Goal: Task Accomplishment & Management: Use online tool/utility

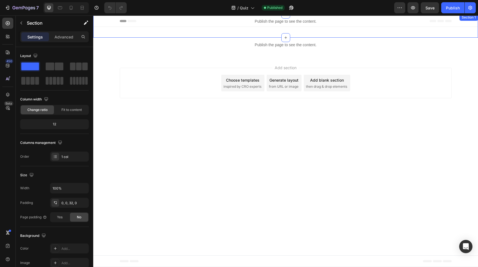
click at [202, 34] on div "Publish the page to see the content. Custom Code Section 1" at bounding box center [285, 26] width 385 height 24
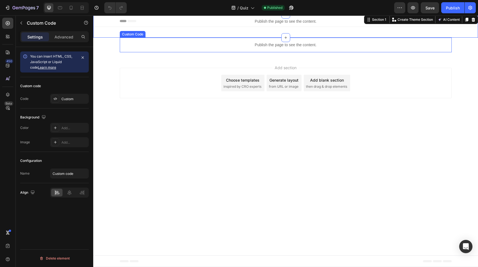
click at [194, 49] on div "Publish the page to see the content." at bounding box center [286, 45] width 332 height 15
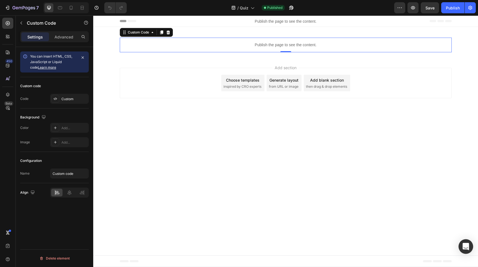
click at [467, 241] on div "Open Intercom Messenger" at bounding box center [466, 246] width 15 height 15
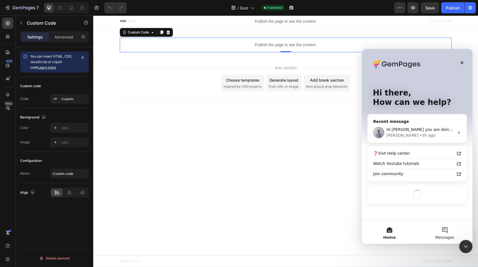
click at [442, 236] on span "Messages" at bounding box center [444, 237] width 19 height 4
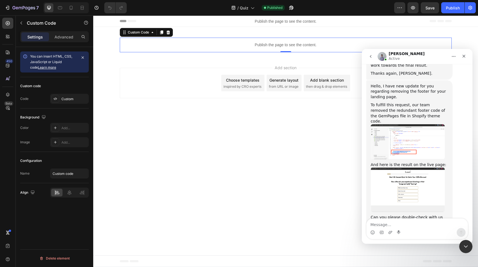
scroll to position [732, 0]
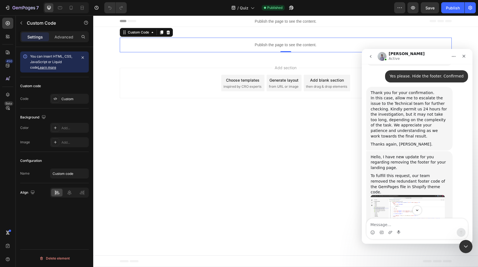
click at [398, 195] on img "Brad says…" at bounding box center [408, 212] width 74 height 35
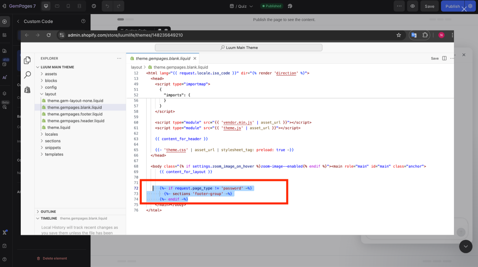
scroll to position [0, 0]
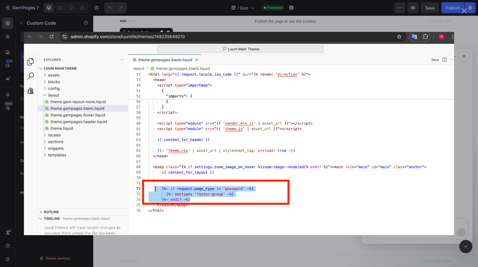
click at [464, 11] on div "Close" at bounding box center [464, 10] width 5 height 5
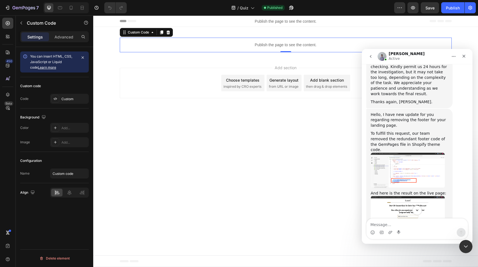
scroll to position [923, 0]
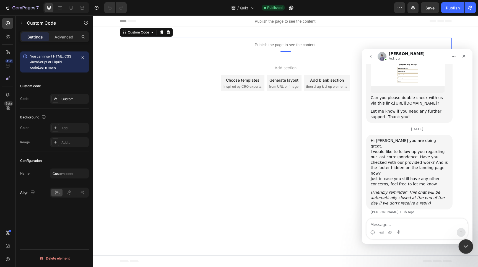
click at [461, 241] on div "Close Intercom Messenger" at bounding box center [464, 245] width 13 height 13
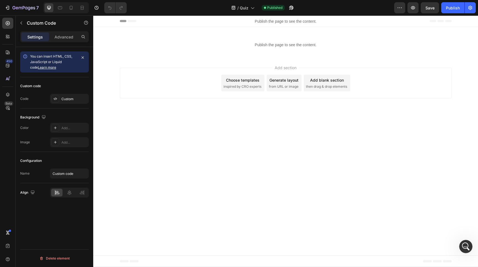
click at [160, 120] on body "Header Publish the page to see the content. Custom Code Section 1 Publish the p…" at bounding box center [285, 140] width 385 height 251
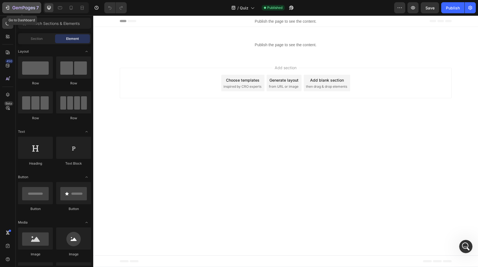
click at [4, 9] on button "7" at bounding box center [21, 7] width 39 height 11
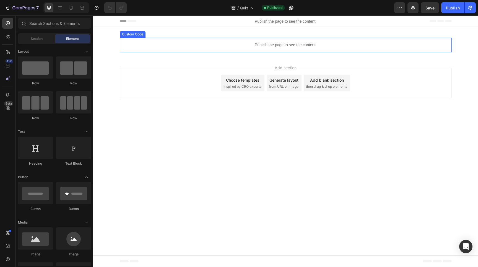
click at [128, 52] on div "Publish the page to see the content." at bounding box center [286, 45] width 332 height 15
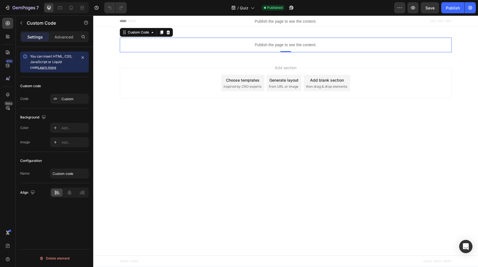
click at [109, 58] on div "Add section Choose templates inspired by CRO experts Generate layout from URL o…" at bounding box center [285, 84] width 385 height 55
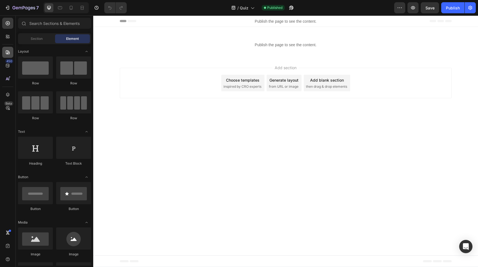
click at [8, 55] on icon at bounding box center [8, 53] width 6 height 6
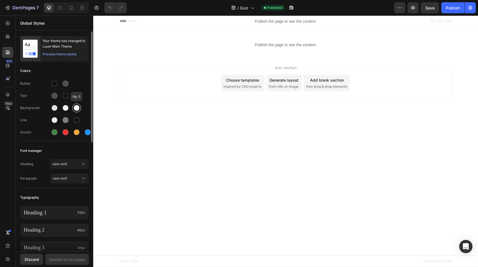
click at [76, 110] on div at bounding box center [77, 108] width 6 height 6
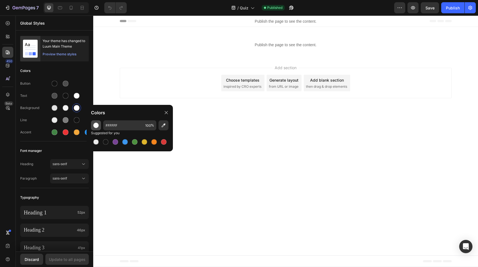
click at [94, 126] on div "button" at bounding box center [96, 126] width 6 height 6
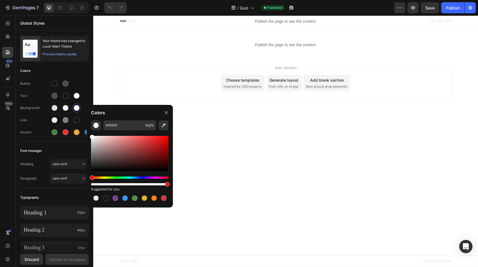
drag, startPoint x: 261, startPoint y: 199, endPoint x: 174, endPoint y: 183, distance: 88.5
click at [52, 108] on div at bounding box center [55, 108] width 6 height 6
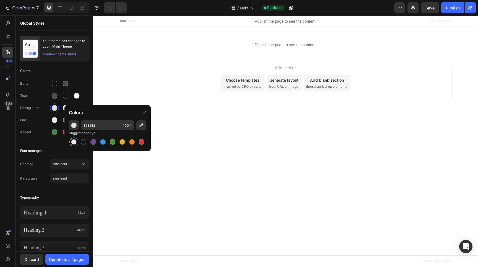
click at [76, 139] on div at bounding box center [74, 142] width 7 height 7
type input "000000"
type input "0"
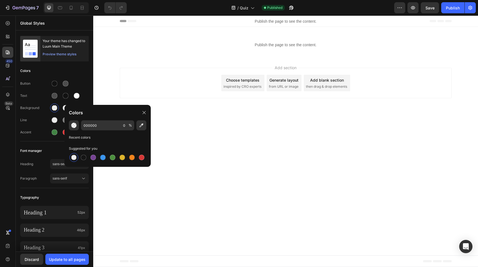
click at [75, 131] on div "000000 0 % Recent colors Suggested for you" at bounding box center [107, 141] width 86 height 42
click at [75, 129] on button "button" at bounding box center [74, 125] width 10 height 10
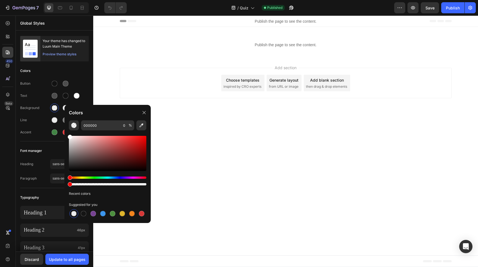
drag, startPoint x: 80, startPoint y: 150, endPoint x: 65, endPoint y: 129, distance: 25.0
click at [66, 129] on div "000000 0 % Recent colors Suggested for you" at bounding box center [107, 169] width 86 height 98
type input "FFFFFF"
drag, startPoint x: 233, startPoint y: 199, endPoint x: 162, endPoint y: 183, distance: 72.8
type input "100"
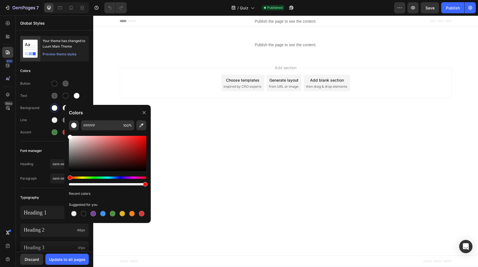
click at [178, 144] on body "Header Publish the page to see the content. Custom Code Section 1 Publish the p…" at bounding box center [285, 140] width 385 height 251
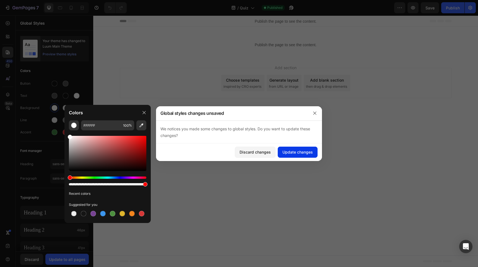
click at [290, 150] on div "Update changes" at bounding box center [297, 152] width 30 height 6
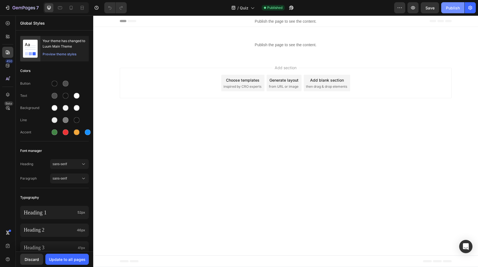
click at [457, 6] on div "Publish" at bounding box center [453, 8] width 14 height 6
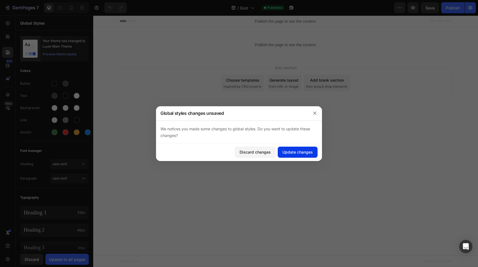
click at [309, 149] on div "Update changes" at bounding box center [297, 152] width 30 height 6
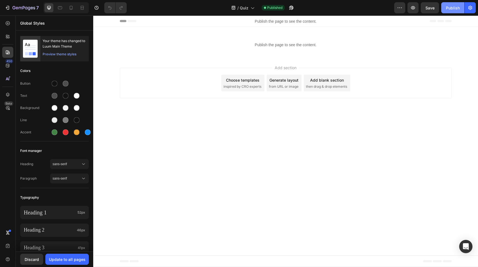
click at [447, 6] on div "Publish" at bounding box center [453, 8] width 14 height 6
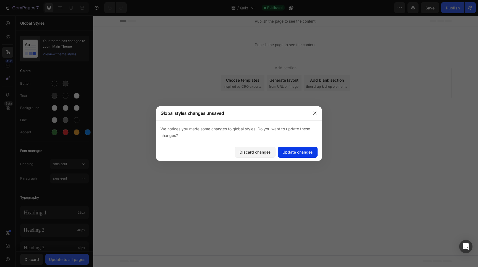
click at [298, 152] on div "Update changes" at bounding box center [297, 152] width 30 height 6
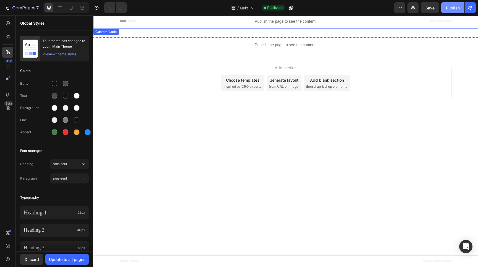
click at [449, 8] on div "Publish" at bounding box center [453, 8] width 14 height 6
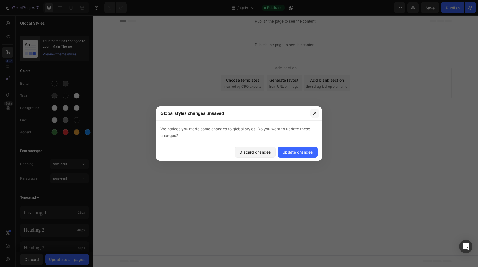
click at [313, 113] on icon "button" at bounding box center [315, 113] width 4 height 4
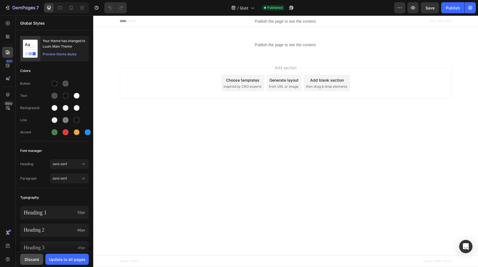
click at [34, 259] on div "Discard" at bounding box center [32, 259] width 14 height 6
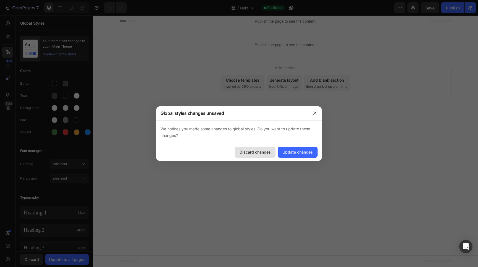
click at [256, 151] on div "Discard changes" at bounding box center [255, 152] width 31 height 6
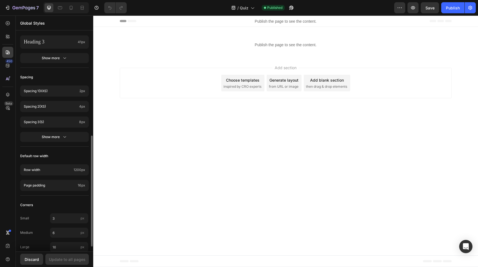
scroll to position [215, 0]
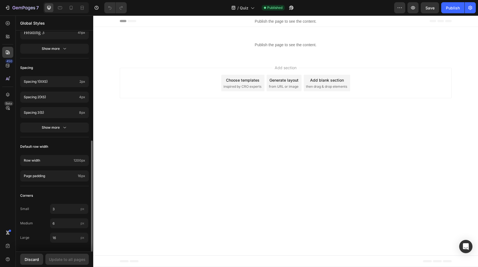
click at [152, 80] on div "Add section Choose templates inspired by CRO experts Generate layout from URL o…" at bounding box center [286, 83] width 332 height 30
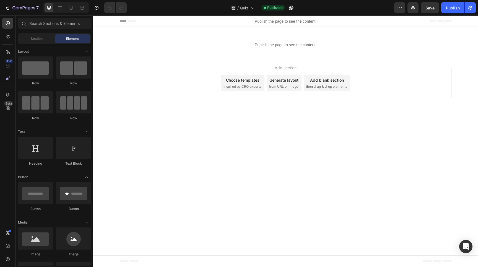
click at [104, 89] on div "Add section Choose templates inspired by CRO experts Generate layout from URL o…" at bounding box center [285, 84] width 385 height 55
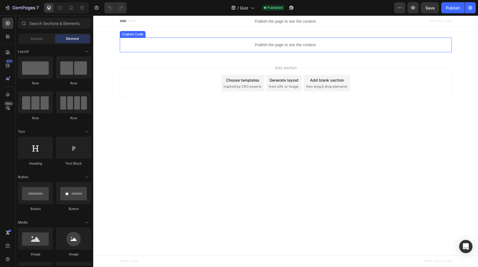
click at [136, 36] on div "Custom Code" at bounding box center [133, 34] width 26 height 7
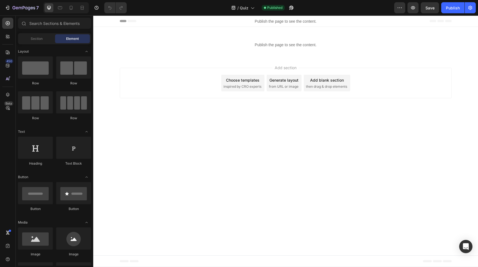
click at [145, 59] on div "Add section Choose templates inspired by CRO experts Generate layout from URL o…" at bounding box center [285, 84] width 385 height 55
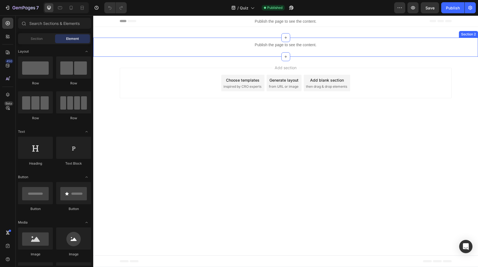
click at [145, 47] on p "Publish the page to see the content." at bounding box center [286, 45] width 332 height 6
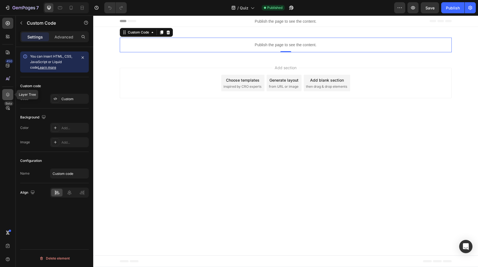
click at [6, 97] on icon at bounding box center [8, 95] width 6 height 6
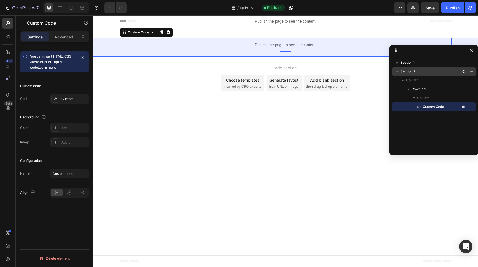
click at [409, 73] on span "Section 2" at bounding box center [408, 72] width 15 height 6
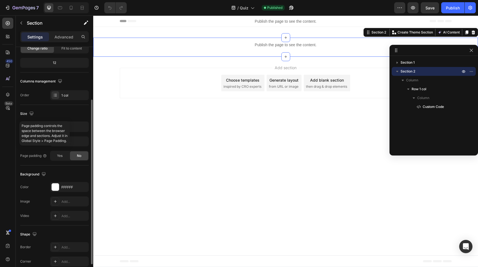
scroll to position [67, 0]
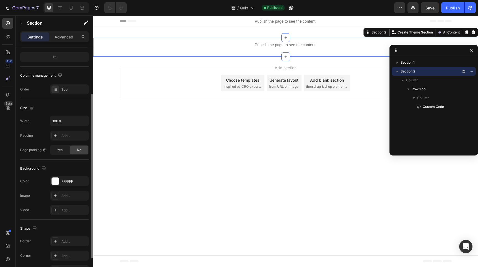
click at [54, 186] on div "The changes might be hidden by the video. Color FFFFFF Image Add... Video Add..." at bounding box center [54, 195] width 69 height 39
click at [54, 182] on div at bounding box center [55, 181] width 7 height 7
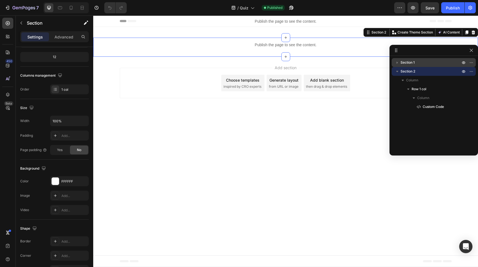
click at [412, 64] on span "Section 1" at bounding box center [408, 63] width 14 height 6
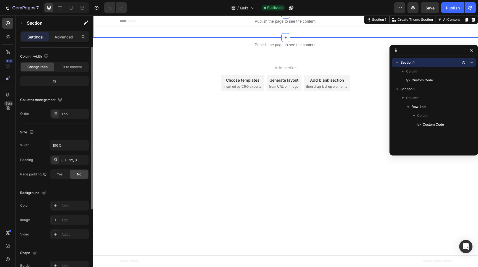
scroll to position [51, 0]
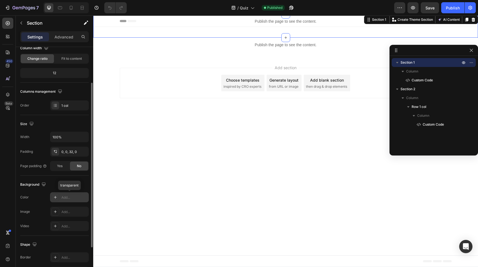
click at [53, 199] on icon at bounding box center [55, 197] width 4 height 4
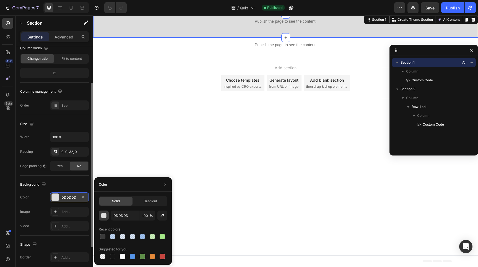
click at [103, 219] on button "button" at bounding box center [104, 216] width 10 height 10
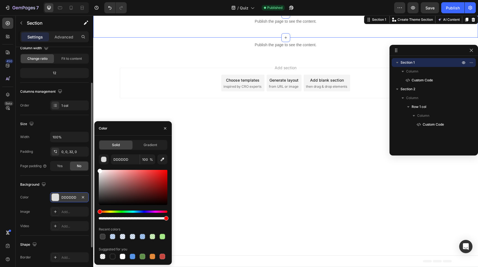
drag, startPoint x: 108, startPoint y: 195, endPoint x: 99, endPoint y: 168, distance: 28.2
click at [99, 168] on div "DDDDDD 100 % Recent colors Suggested for you" at bounding box center [133, 207] width 69 height 106
type input "FFFFFF"
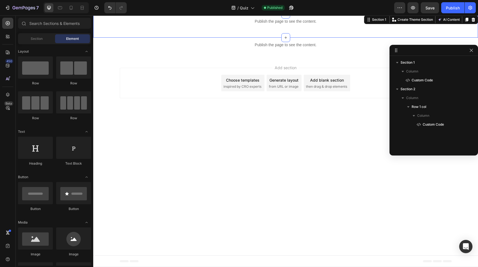
click at [276, 170] on body "Header Publish the page to see the content. Custom Code Section 1 You can creat…" at bounding box center [285, 140] width 385 height 251
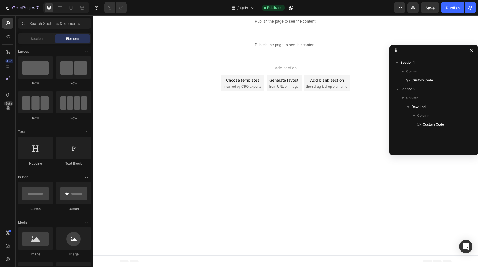
click at [191, 58] on div "Add section Choose templates inspired by CRO experts Generate layout from URL o…" at bounding box center [285, 84] width 385 height 55
click at [468, 51] on button "button" at bounding box center [471, 50] width 7 height 7
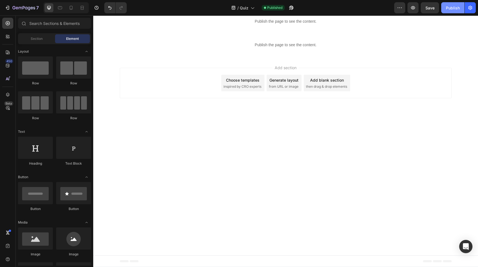
click at [448, 8] on div "Publish" at bounding box center [453, 8] width 14 height 6
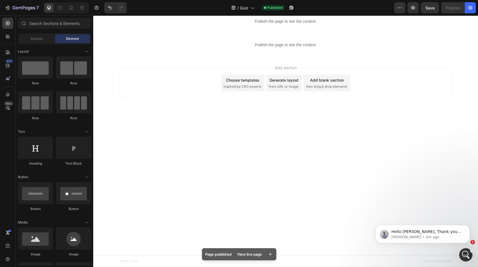
scroll to position [0, 0]
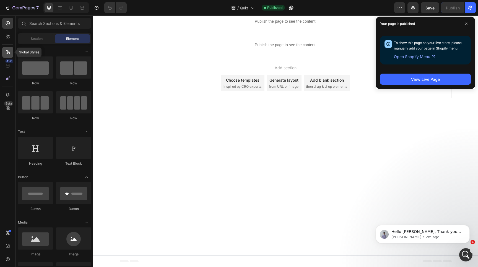
click at [7, 53] on icon at bounding box center [8, 53] width 6 height 6
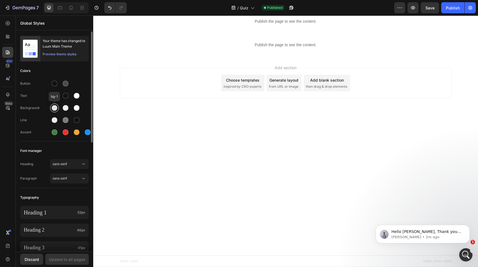
click at [53, 108] on div at bounding box center [55, 108] width 6 height 6
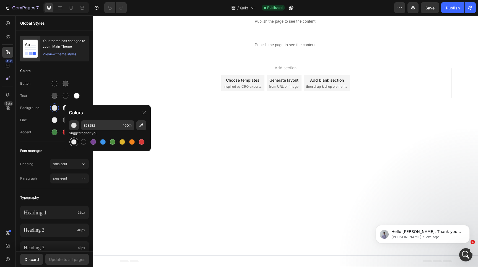
click at [74, 139] on div at bounding box center [74, 142] width 6 height 6
type input "000000"
type input "0"
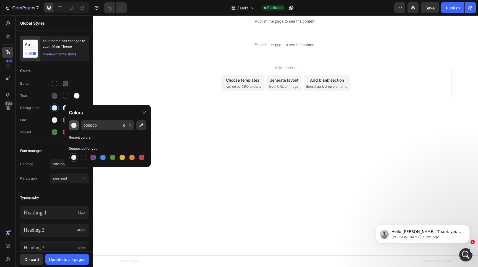
click at [76, 128] on button "button" at bounding box center [74, 125] width 10 height 10
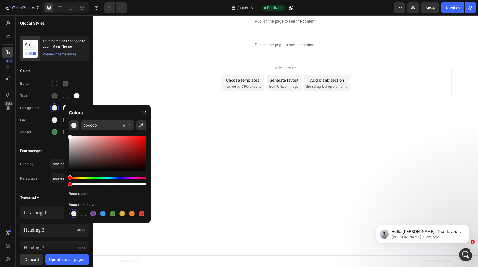
drag, startPoint x: 86, startPoint y: 152, endPoint x: 64, endPoint y: 131, distance: 29.9
click at [64, 131] on div "000000 0 % Recent colors Suggested for you" at bounding box center [107, 169] width 86 height 98
type input "FFFFFF"
click at [103, 99] on div "Add section Choose templates inspired by CRO experts Generate layout from URL o…" at bounding box center [285, 84] width 385 height 55
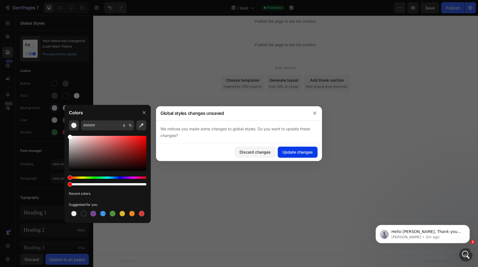
click at [294, 153] on div "Update changes" at bounding box center [297, 152] width 30 height 6
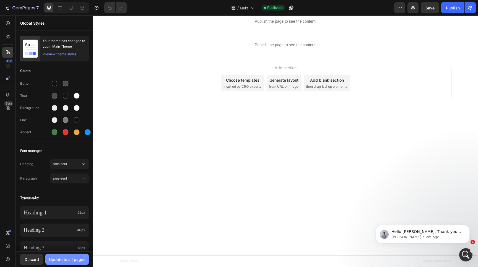
click at [80, 259] on div "Update to all pages" at bounding box center [67, 259] width 37 height 6
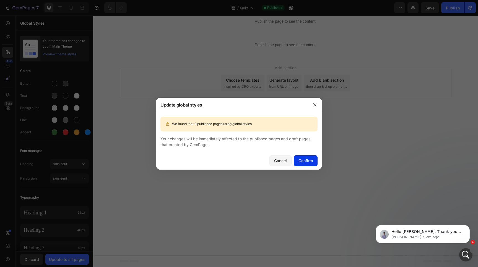
click at [307, 158] on div "Confirm" at bounding box center [306, 161] width 14 height 6
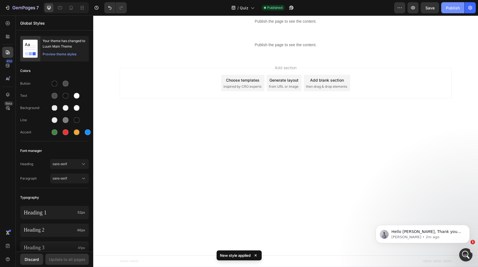
click at [451, 9] on div "Publish" at bounding box center [453, 8] width 14 height 6
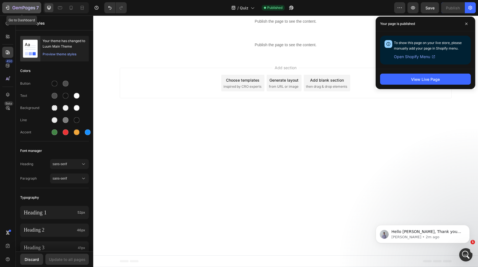
click at [9, 9] on icon "button" at bounding box center [8, 8] width 2 height 4
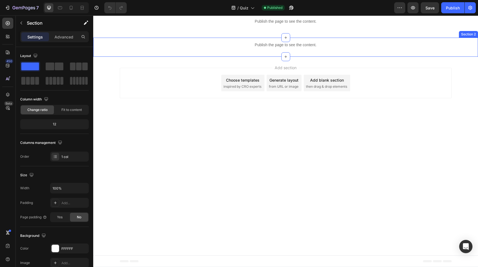
click at [117, 43] on div "Publish the page to see the content. Custom Code Row" at bounding box center [285, 47] width 385 height 19
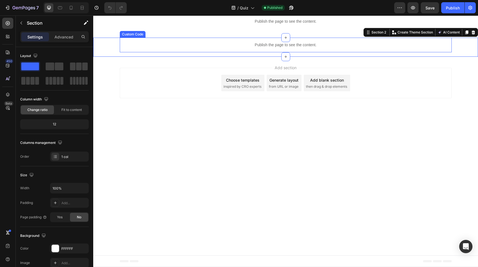
click at [135, 45] on p "Publish the page to see the content." at bounding box center [286, 45] width 332 height 6
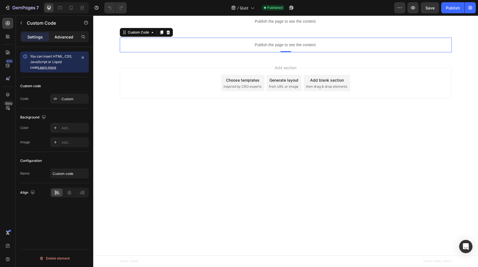
click at [58, 41] on div "Advanced" at bounding box center [64, 36] width 28 height 9
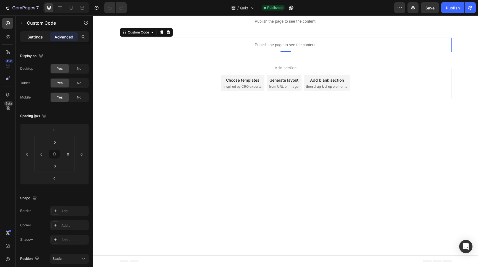
click at [34, 38] on p "Settings" at bounding box center [34, 37] width 15 height 6
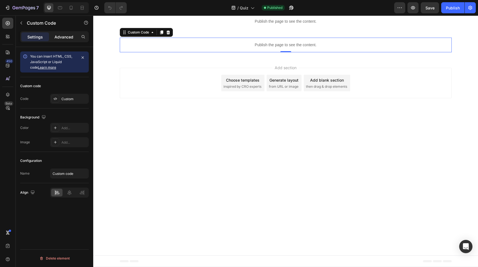
click at [63, 39] on p "Advanced" at bounding box center [64, 37] width 19 height 6
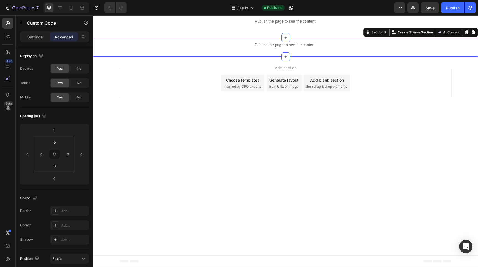
click at [109, 50] on div "Publish the page to see the content. Custom Code Row" at bounding box center [285, 47] width 385 height 19
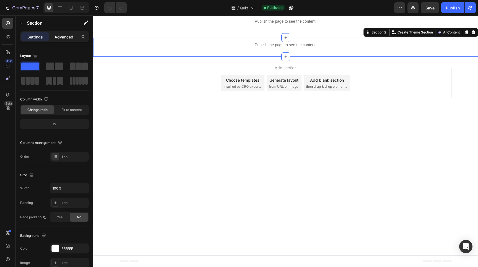
click at [60, 38] on p "Advanced" at bounding box center [64, 37] width 19 height 6
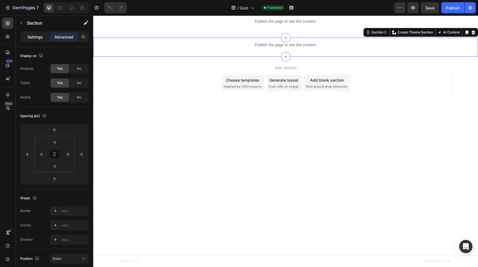
click at [34, 35] on p "Settings" at bounding box center [34, 37] width 15 height 6
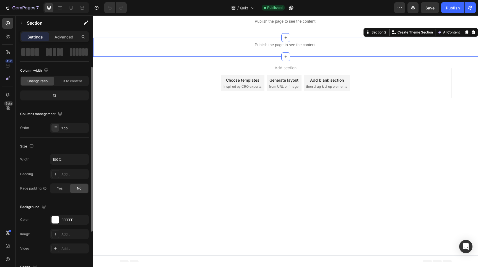
scroll to position [28, 0]
click at [61, 187] on span "Yes" at bounding box center [60, 188] width 6 height 5
click at [75, 188] on div "No" at bounding box center [79, 189] width 18 height 9
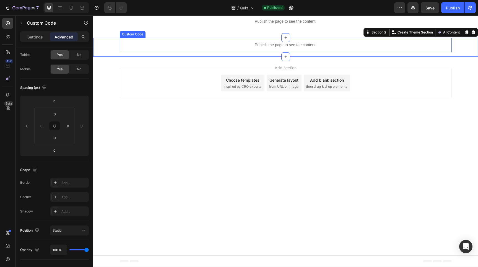
click at [188, 43] on p "Publish the page to see the content." at bounding box center [286, 45] width 332 height 6
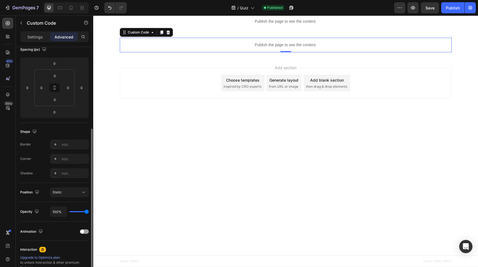
scroll to position [92, 0]
